Goal: Information Seeking & Learning: Learn about a topic

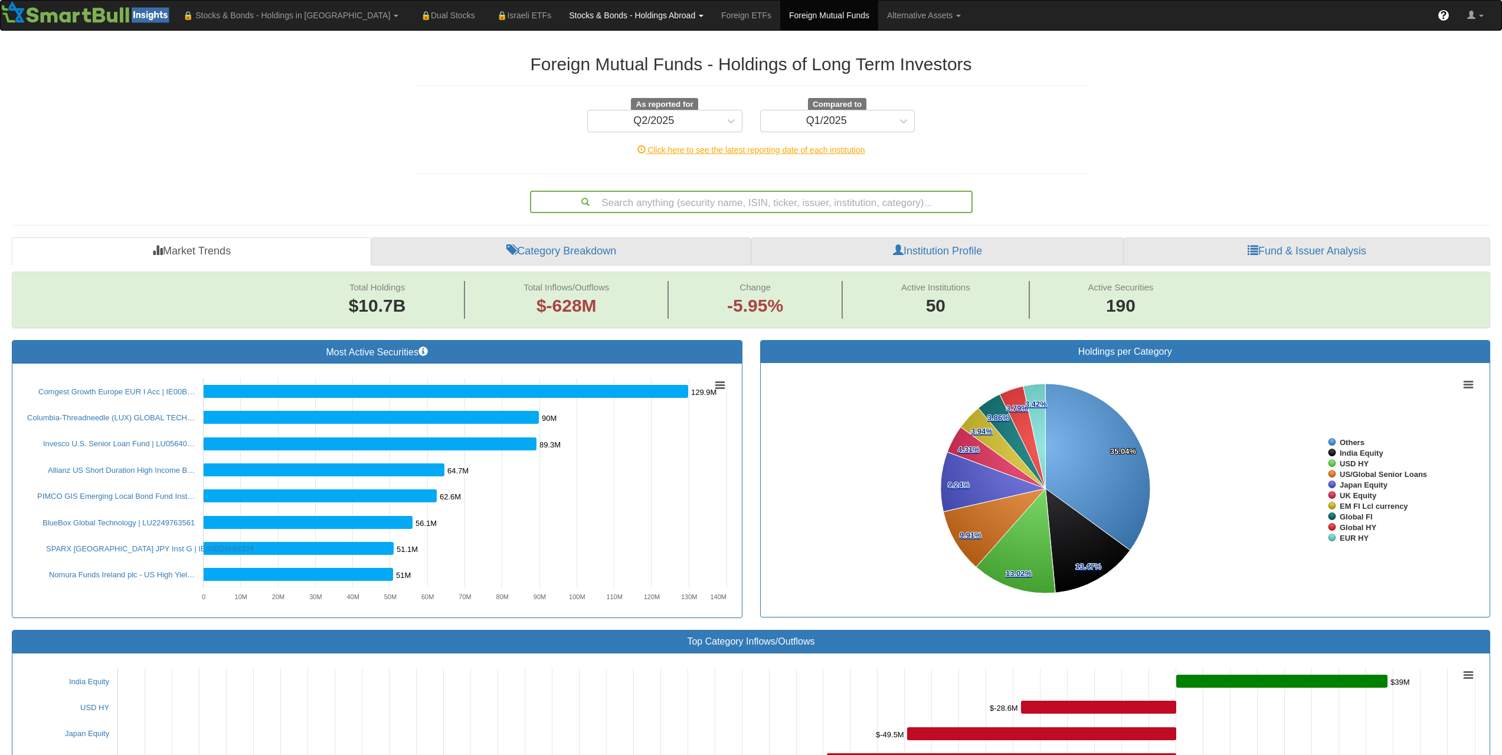
click at [560, 15] on link "Stocks & Bonds - Holdings Abroad" at bounding box center [636, 16] width 152 height 30
click at [561, 56] on link "Bonds" at bounding box center [607, 56] width 93 height 15
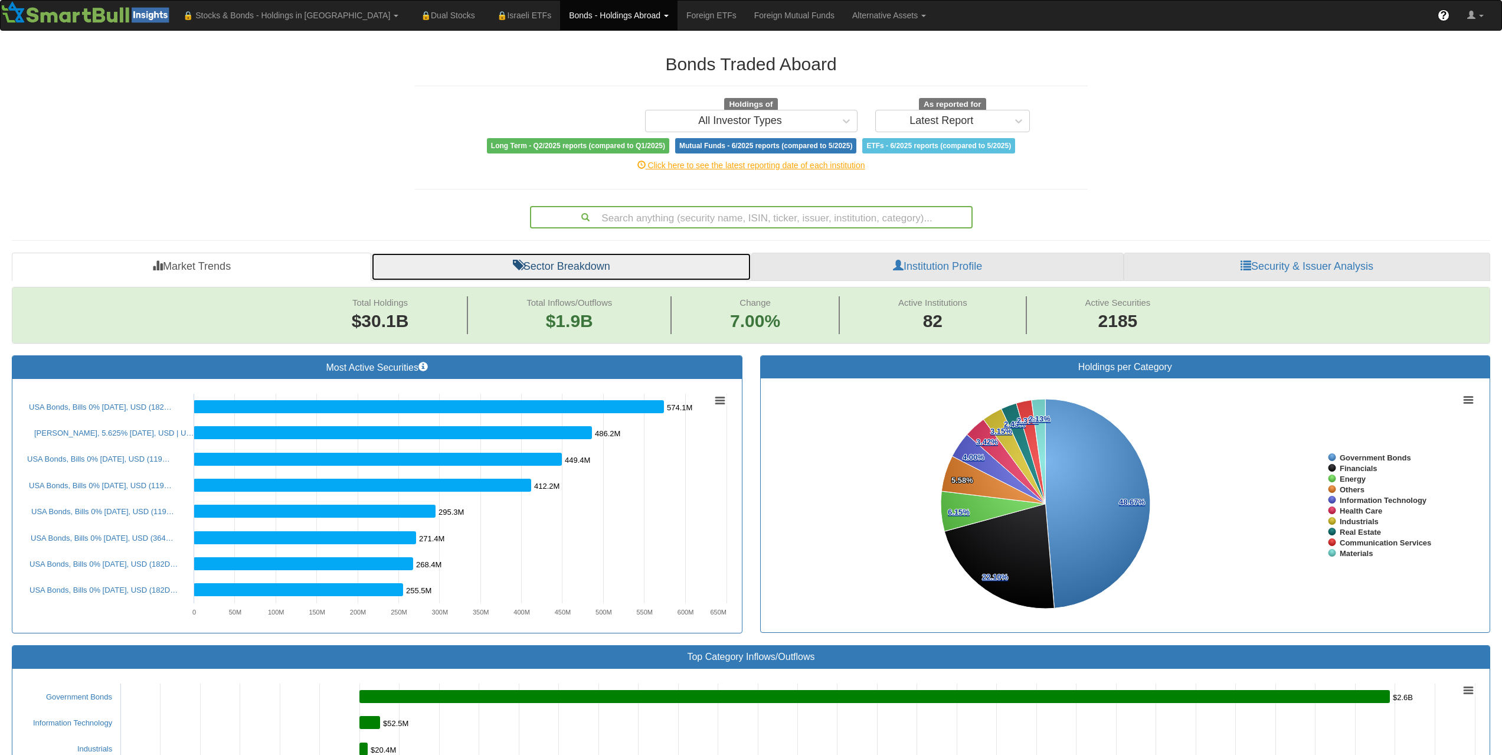
click at [548, 273] on link "Sector Breakdown" at bounding box center [561, 267] width 380 height 28
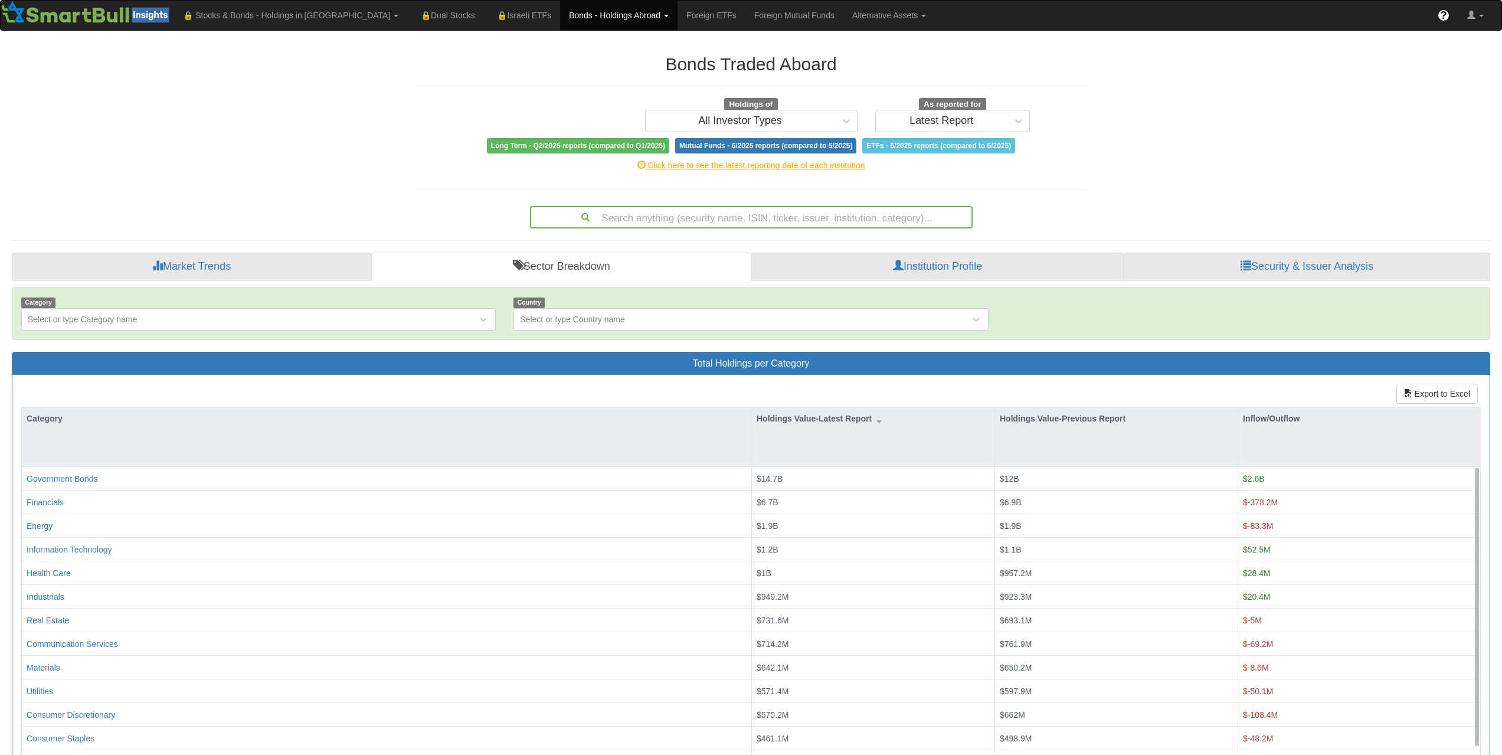
click at [364, 301] on div "Category Select or type Category name" at bounding box center [258, 313] width 492 height 34
click at [351, 322] on div "Select or type Category name" at bounding box center [249, 319] width 455 height 19
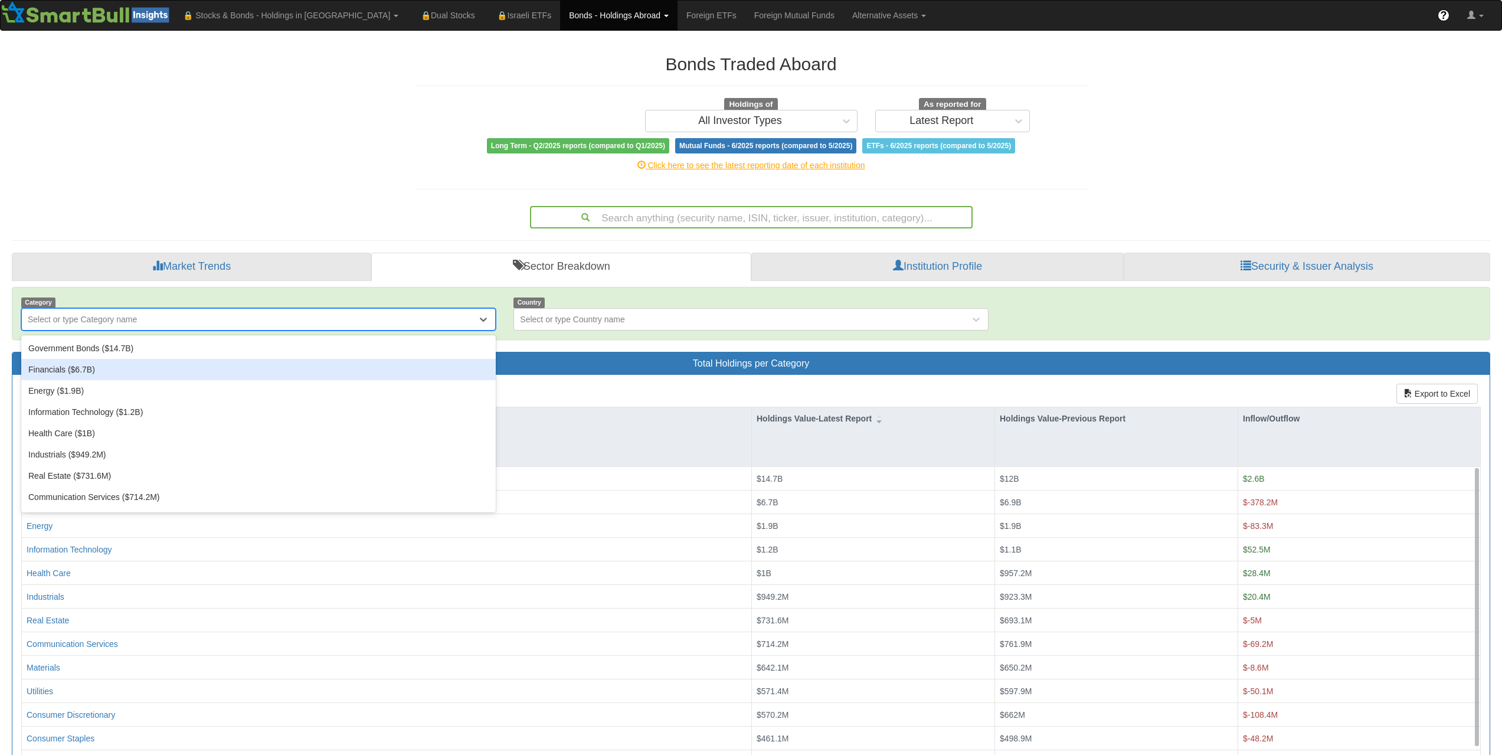
click at [238, 366] on div "Financials ($6.7B)" at bounding box center [258, 369] width 474 height 21
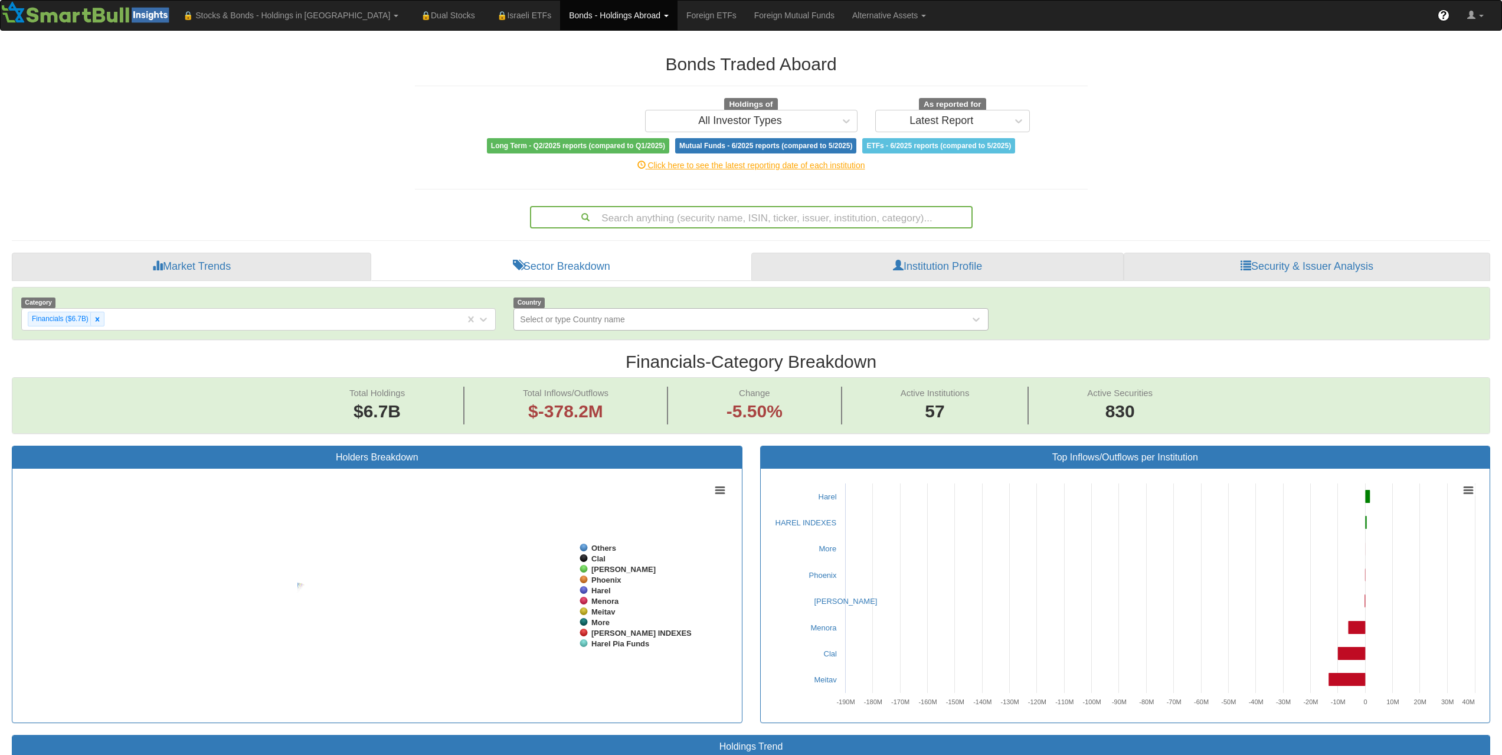
click at [582, 325] on div "Select or type Country name" at bounding box center [741, 319] width 455 height 19
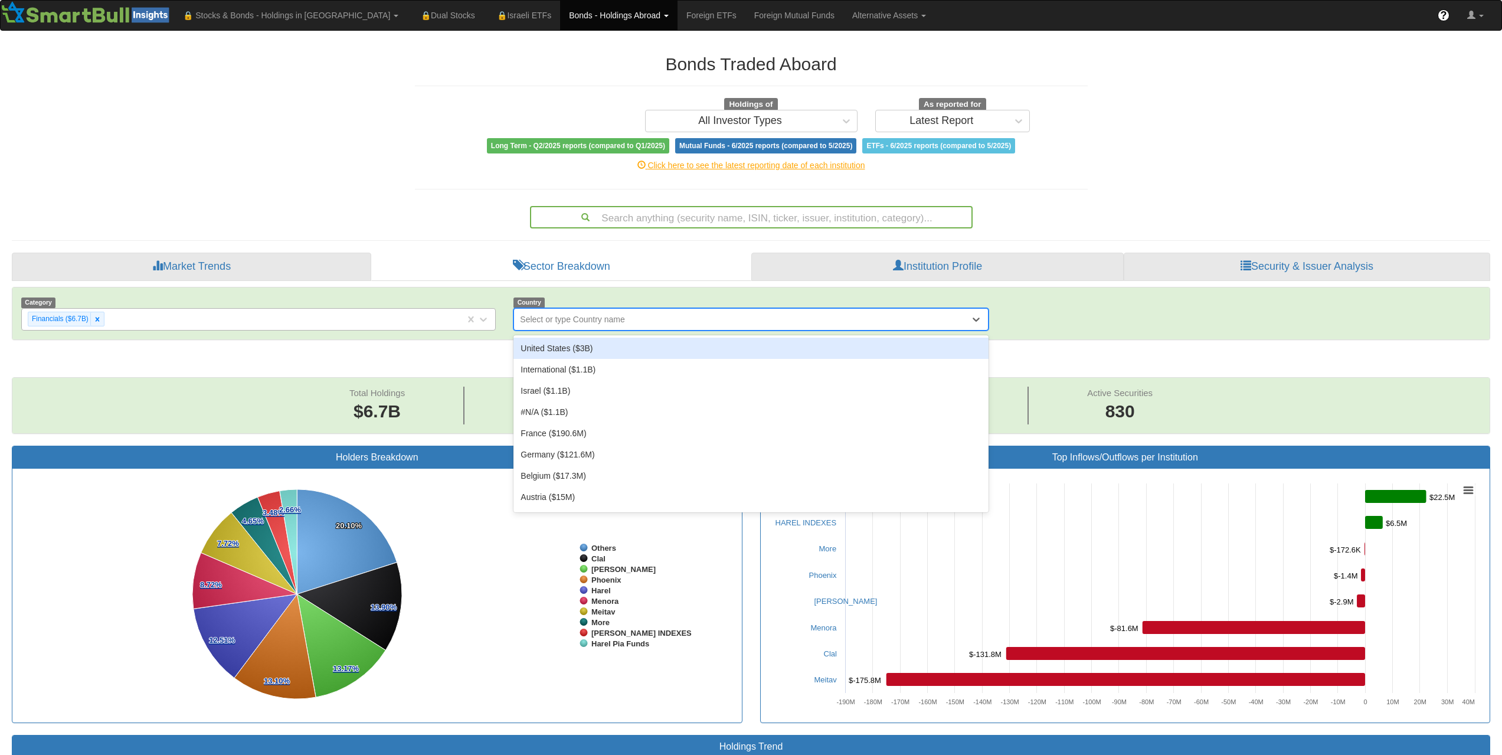
scroll to position [24, 1456]
click at [316, 317] on div "Financials ($6.7B)" at bounding box center [243, 318] width 443 height 19
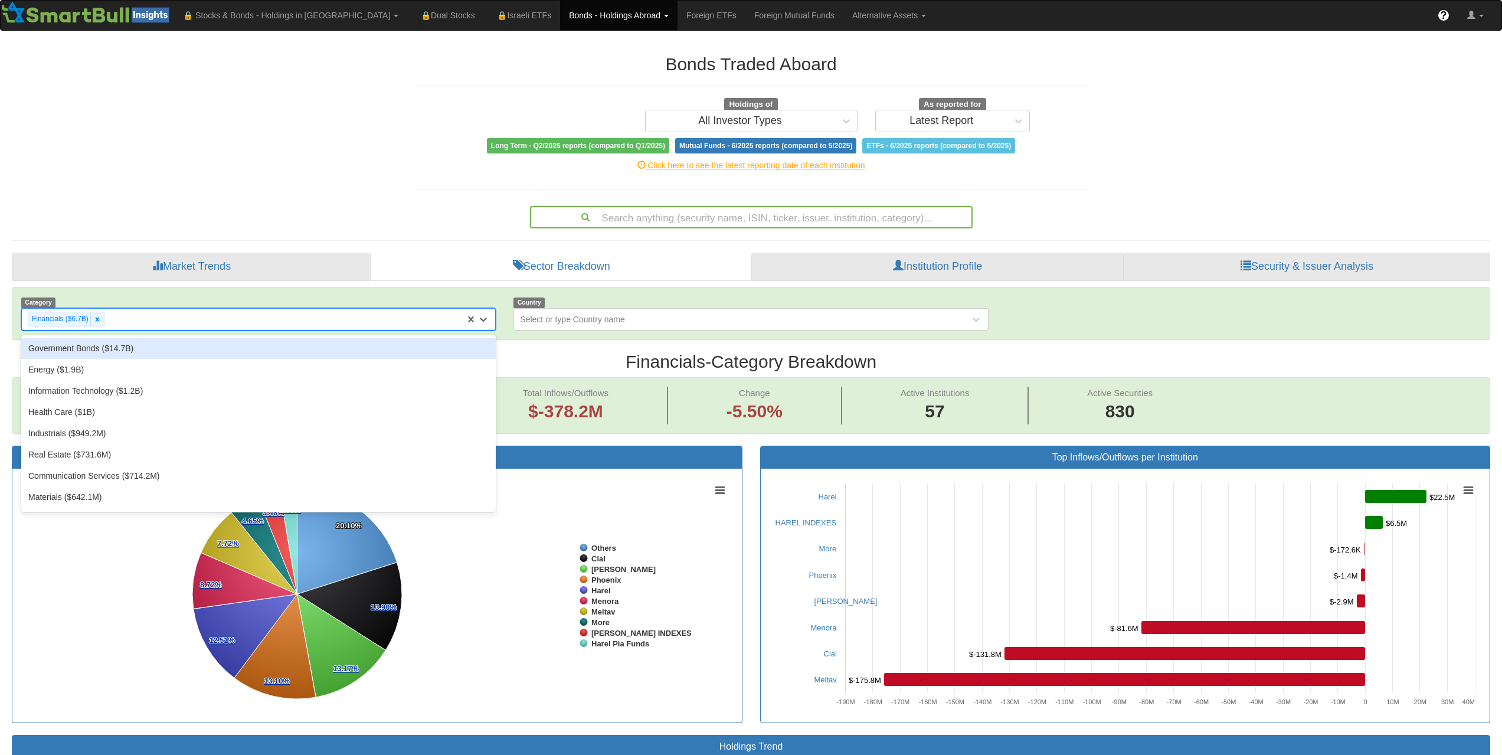
click at [1125, 317] on div "Category option Financials ($6.7B), selected. option Government Bonds ($14.7B) …" at bounding box center [750, 313] width 1477 height 34
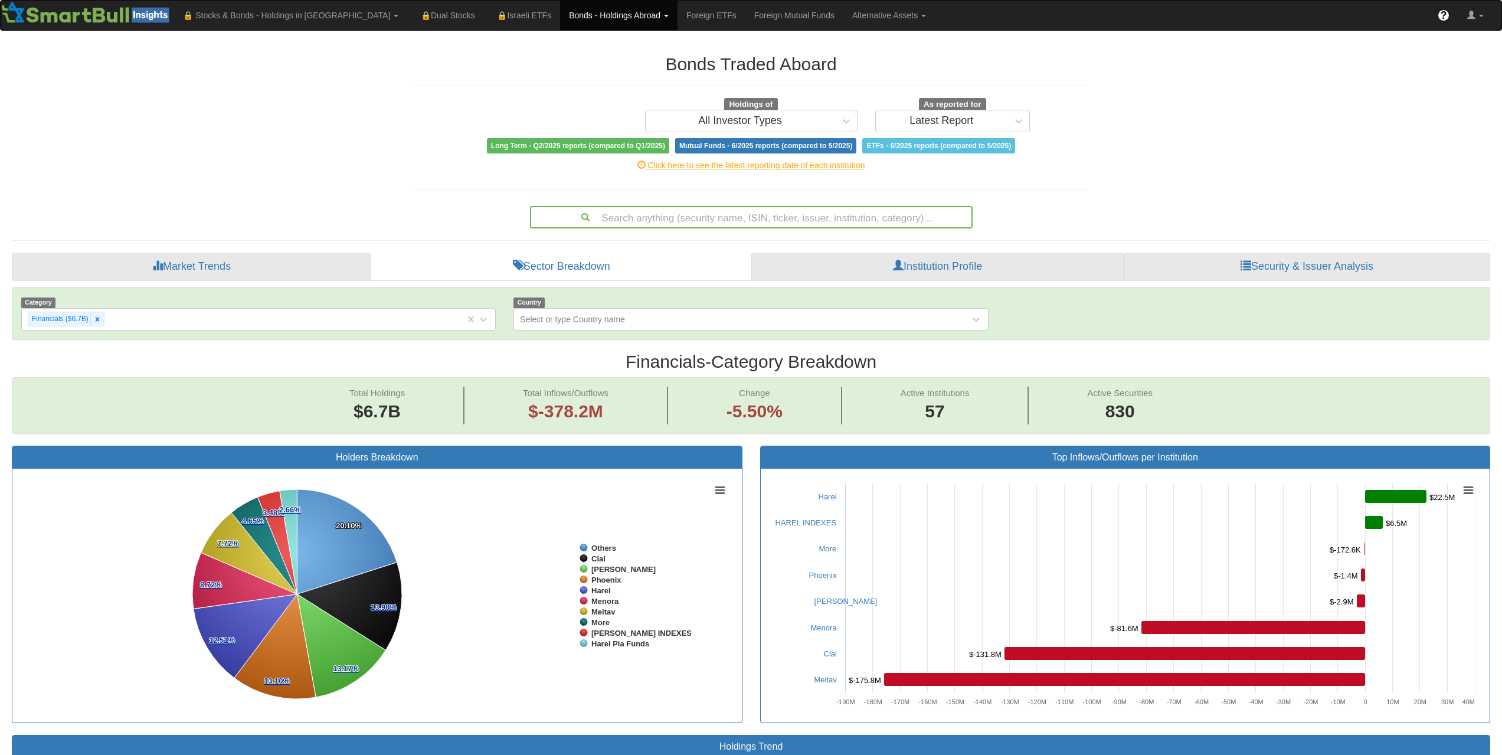
click at [984, 274] on link "Institution Profile" at bounding box center [937, 267] width 372 height 28
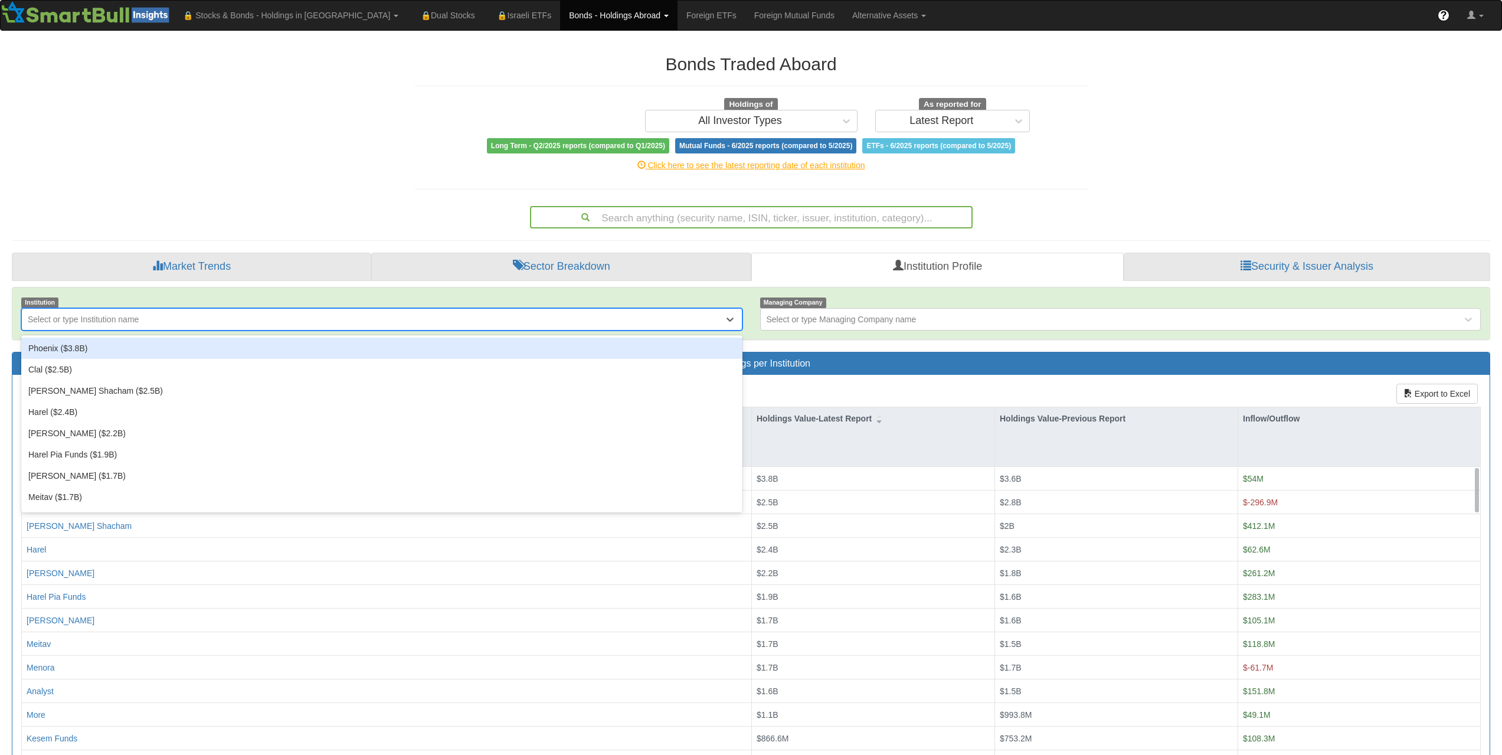
click at [653, 322] on div "Select or type Institution name" at bounding box center [373, 319] width 702 height 19
type input "ha"
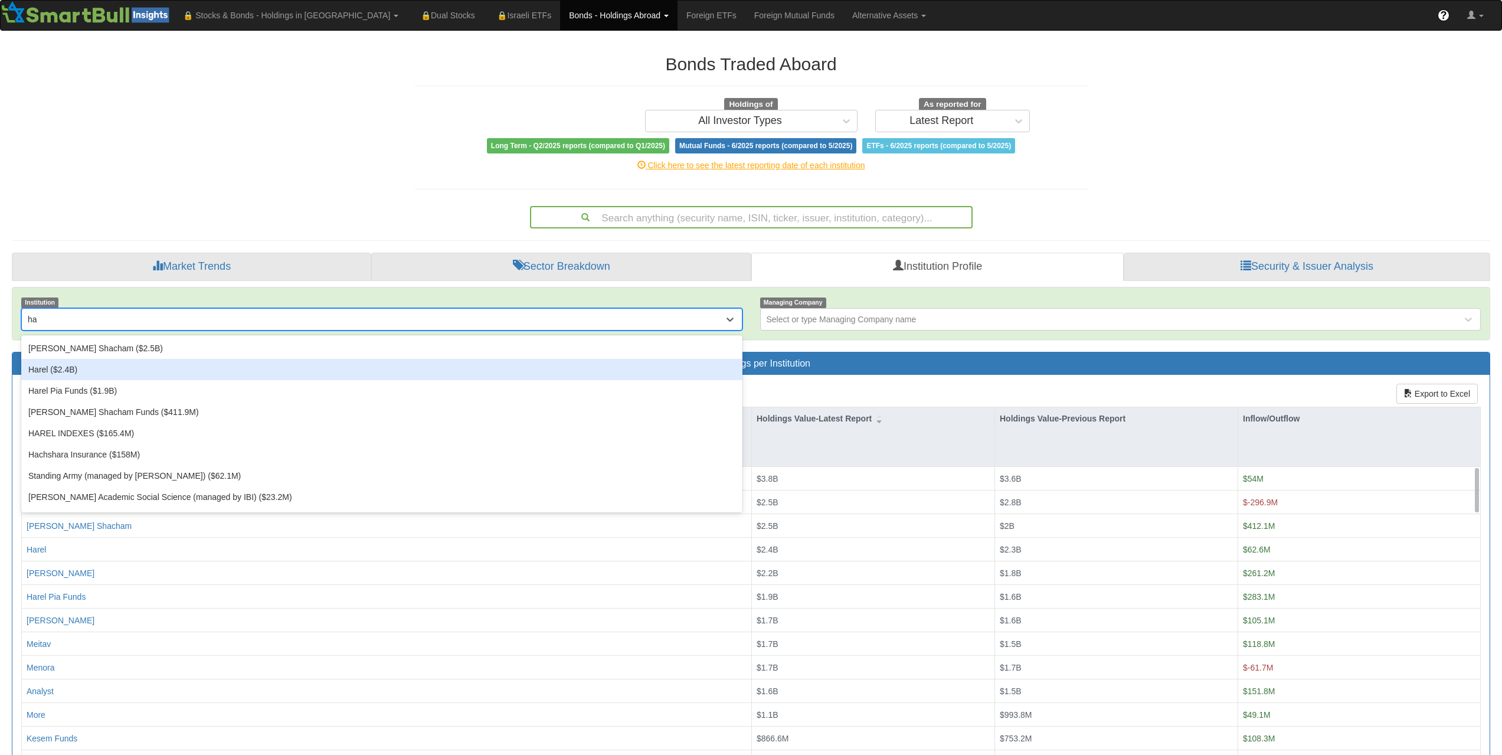
click at [63, 375] on div "Harel ($2.4B)" at bounding box center [381, 369] width 721 height 21
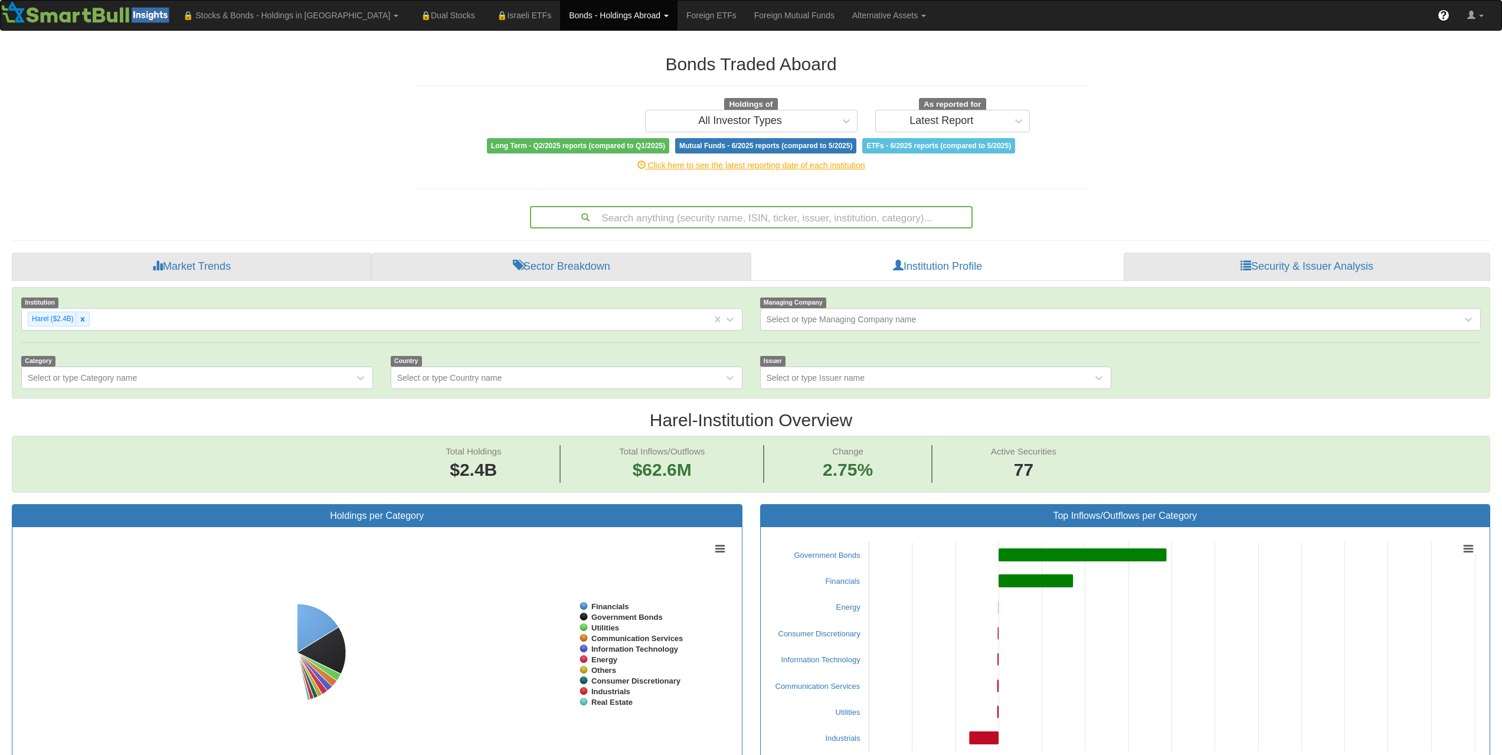
scroll to position [24, 1456]
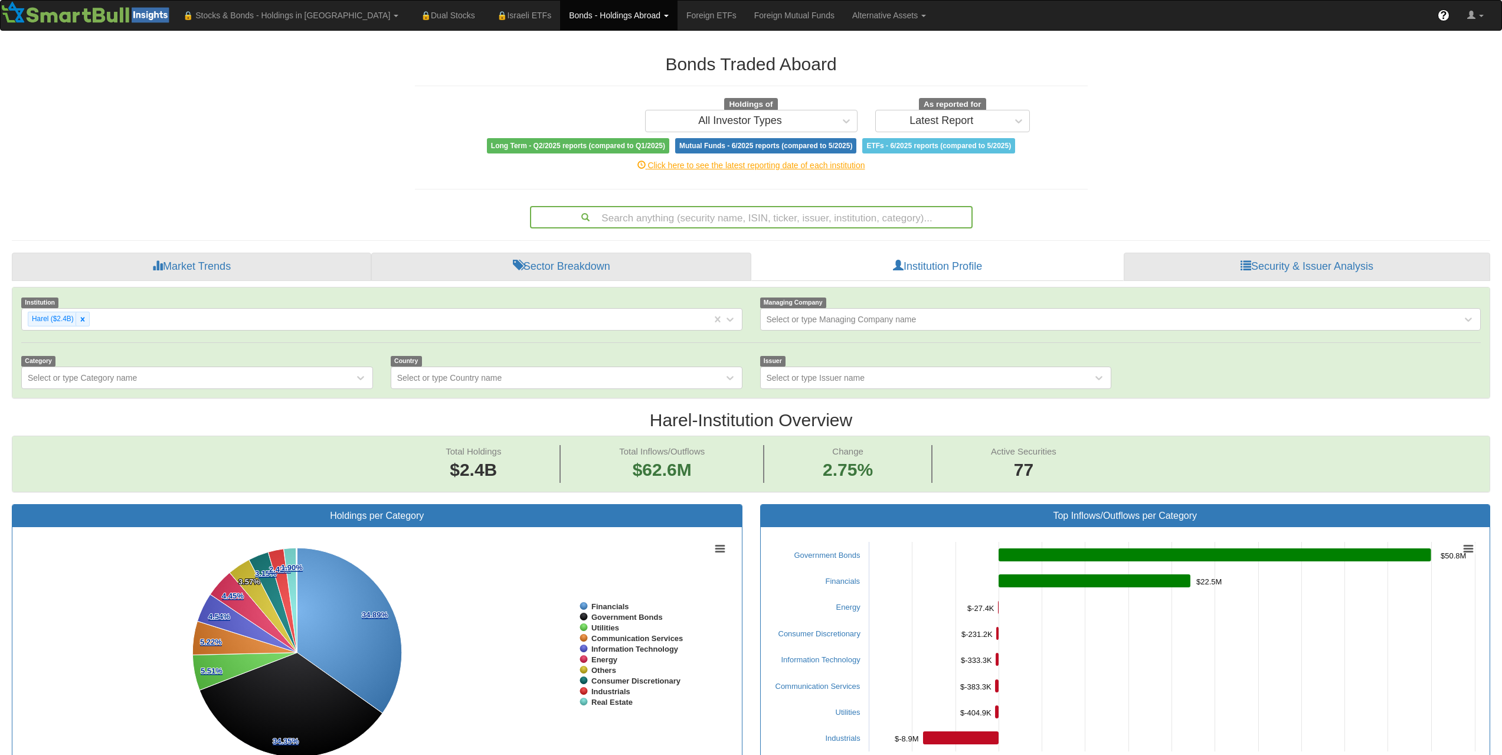
click at [291, 391] on div "Institution Harel ($2.4B) Managing Company Select or type Managing Company name…" at bounding box center [750, 342] width 1477 height 110
click at [293, 379] on div "Select or type Category name" at bounding box center [188, 377] width 332 height 19
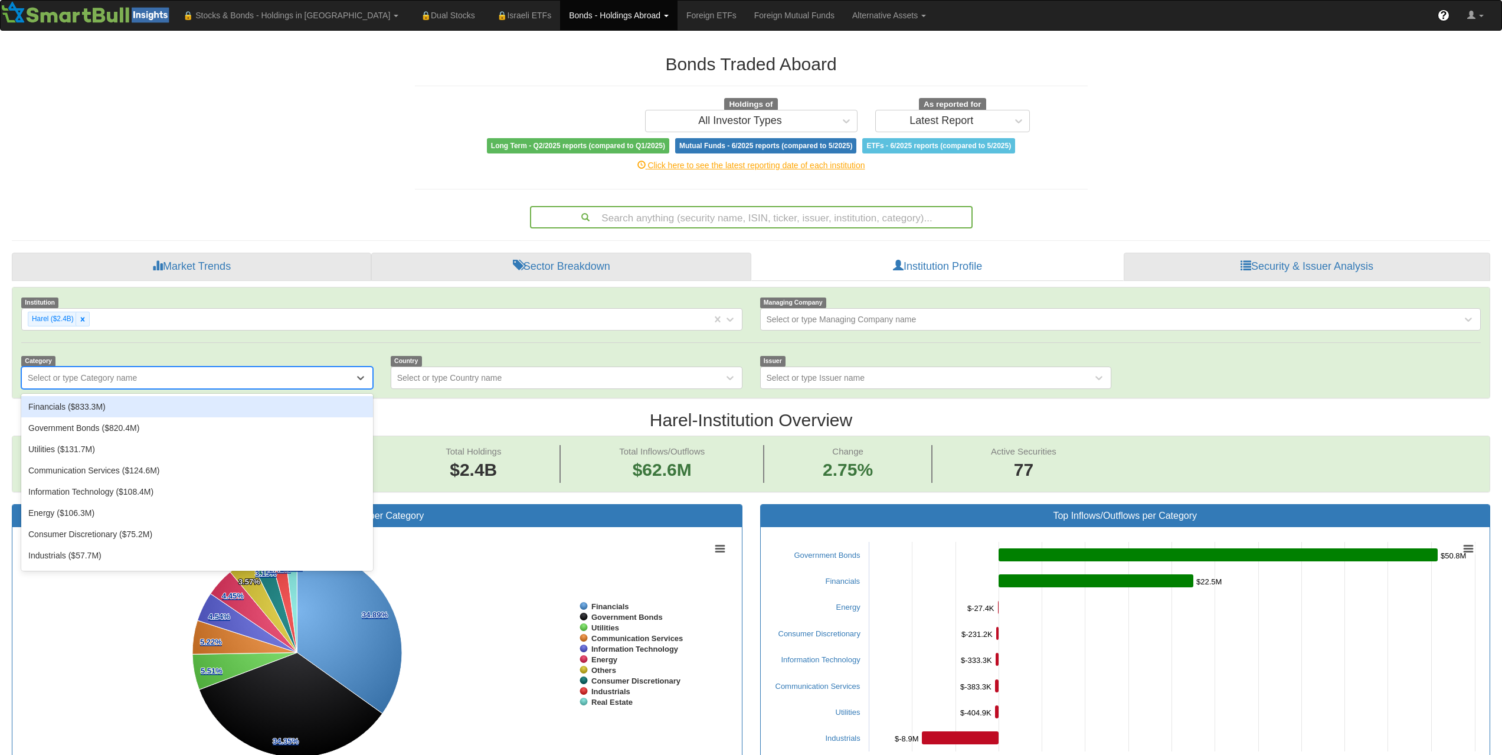
click at [161, 414] on div "Financials ($833.3M)" at bounding box center [197, 406] width 352 height 21
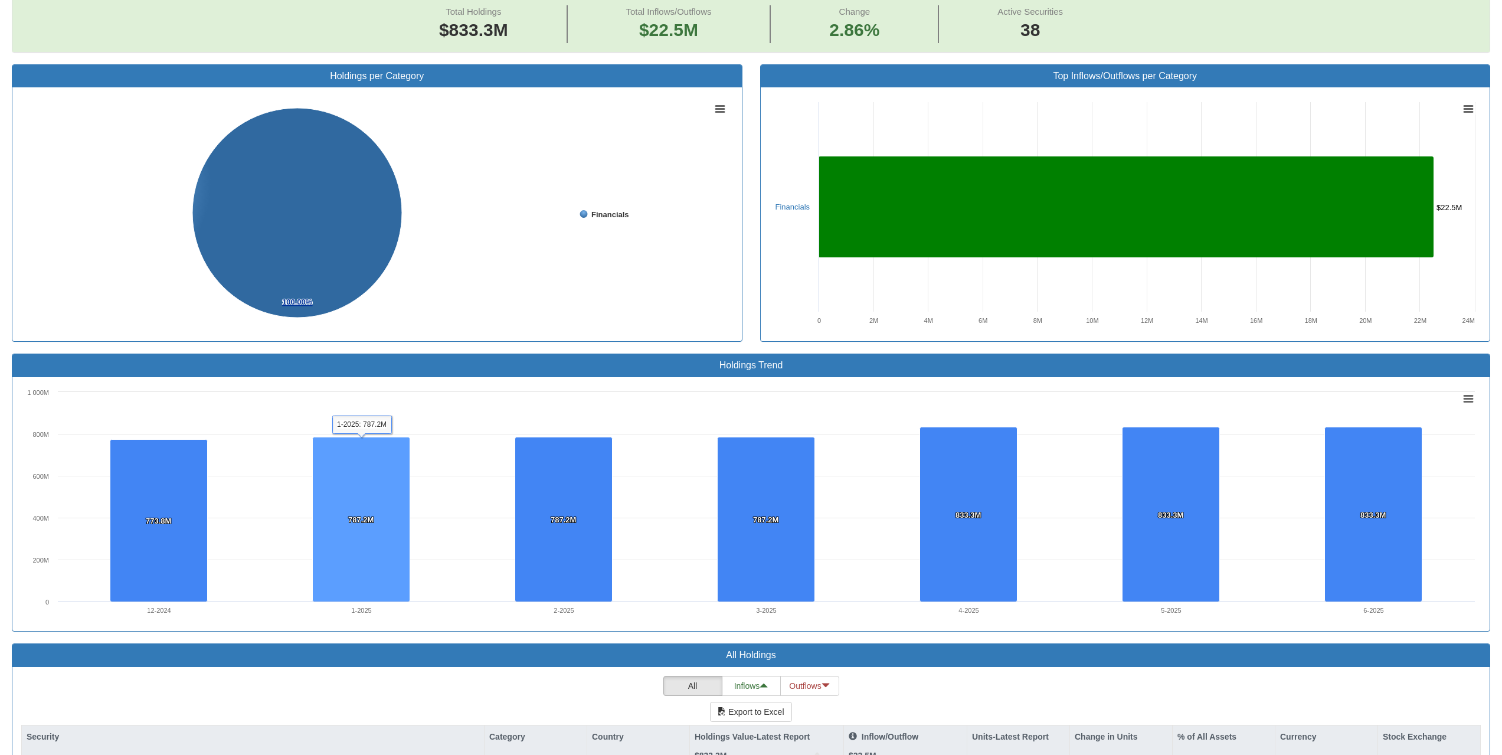
scroll to position [204, 0]
